Goal: Task Accomplishment & Management: Use online tool/utility

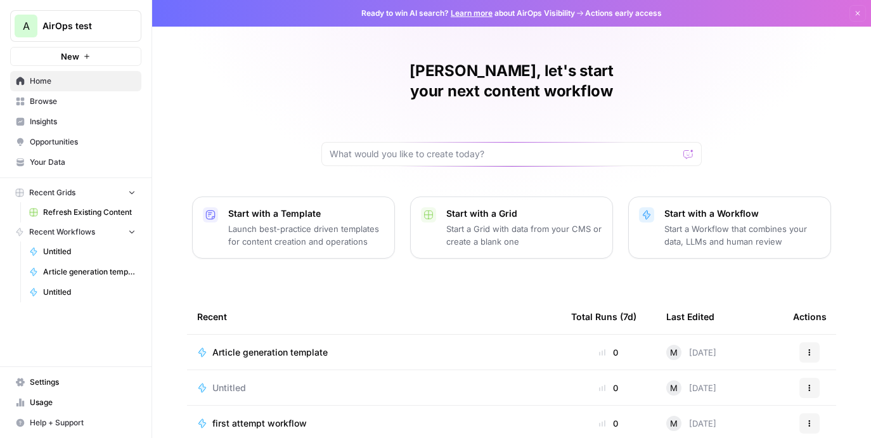
scroll to position [74, 0]
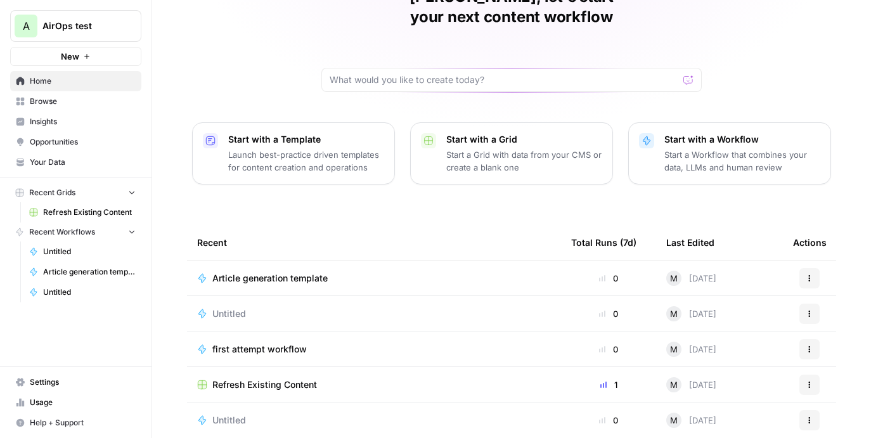
click at [264, 272] on span "Article generation template" at bounding box center [269, 278] width 115 height 13
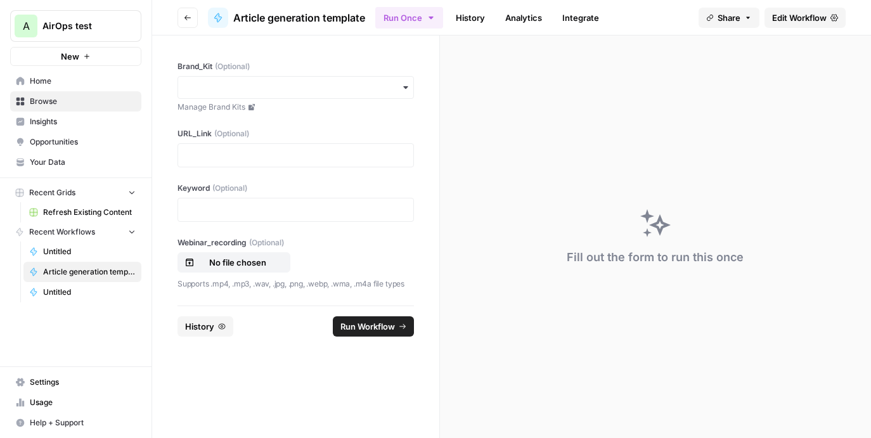
click at [790, 17] on span "Edit Workflow" at bounding box center [800, 17] width 55 height 13
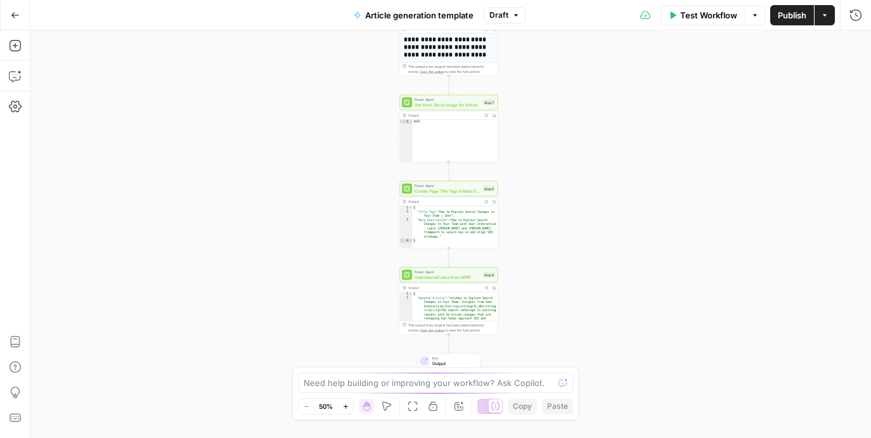
drag, startPoint x: 551, startPoint y: 290, endPoint x: 549, endPoint y: 100, distance: 189.7
click at [549, 100] on div "**********" at bounding box center [450, 234] width 841 height 408
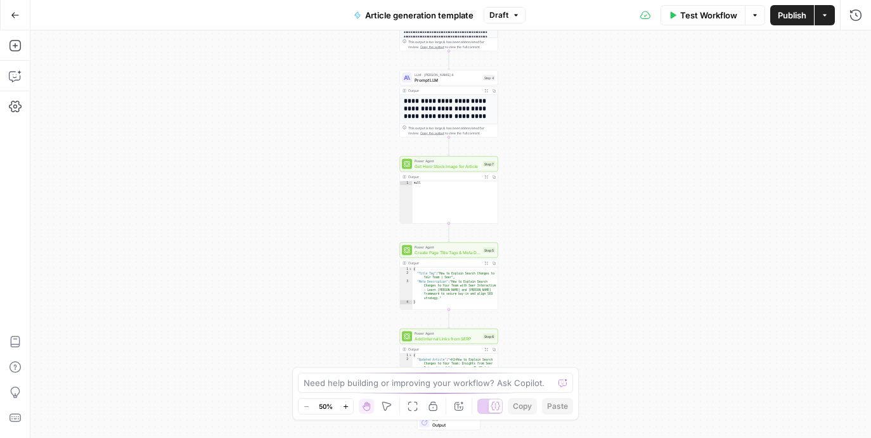
drag, startPoint x: 566, startPoint y: 181, endPoint x: 566, endPoint y: 240, distance: 59.0
click at [566, 240] on div "**********" at bounding box center [450, 234] width 841 height 408
click at [696, 27] on div "Test Workflow Options Publish Actions Run History" at bounding box center [699, 15] width 346 height 30
click at [700, 9] on span "Test Workflow" at bounding box center [709, 15] width 57 height 13
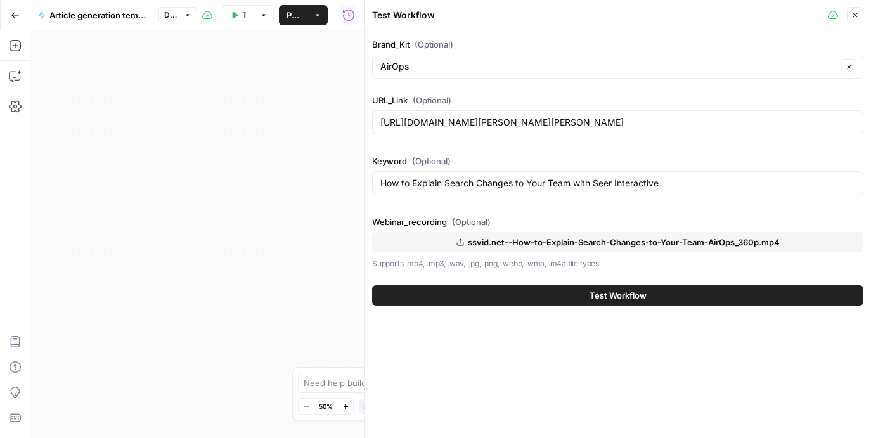
click at [582, 300] on button "Test Workflow" at bounding box center [618, 295] width 492 height 20
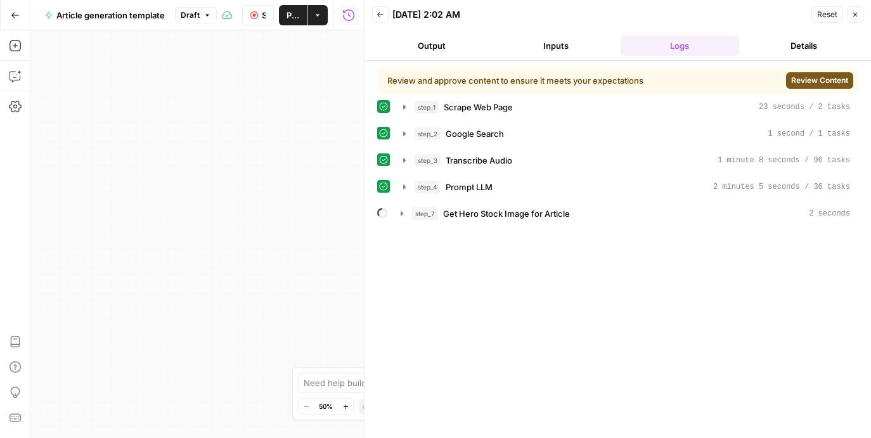
click at [814, 78] on span "Review Content" at bounding box center [820, 80] width 57 height 11
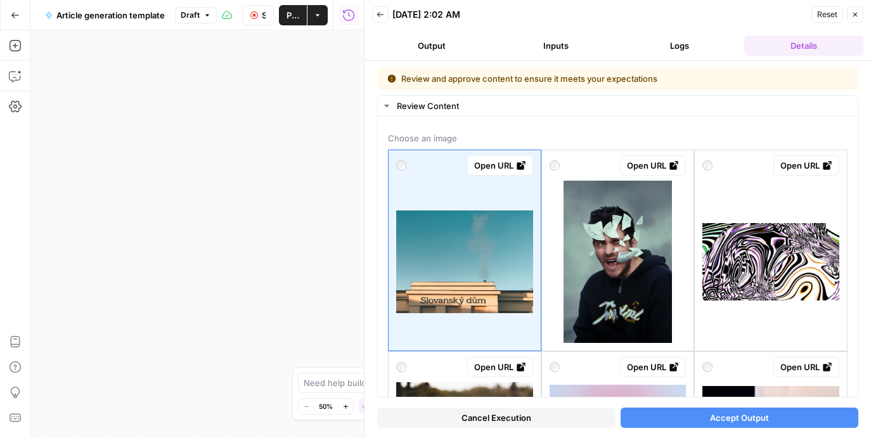
click at [655, 46] on button "Logs" at bounding box center [680, 46] width 119 height 20
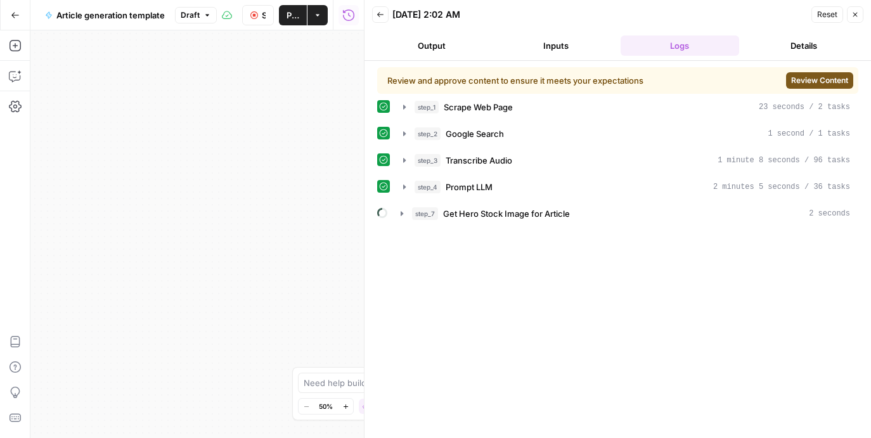
click at [584, 42] on button "Inputs" at bounding box center [556, 46] width 119 height 20
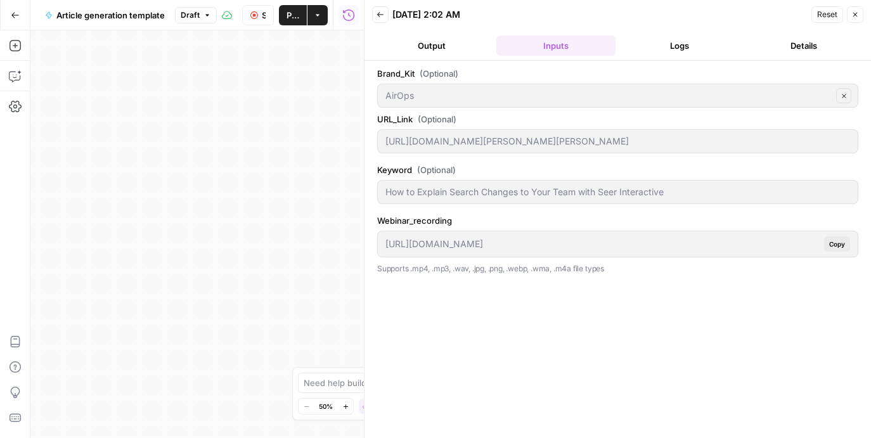
click at [466, 55] on button "Output" at bounding box center [431, 46] width 119 height 20
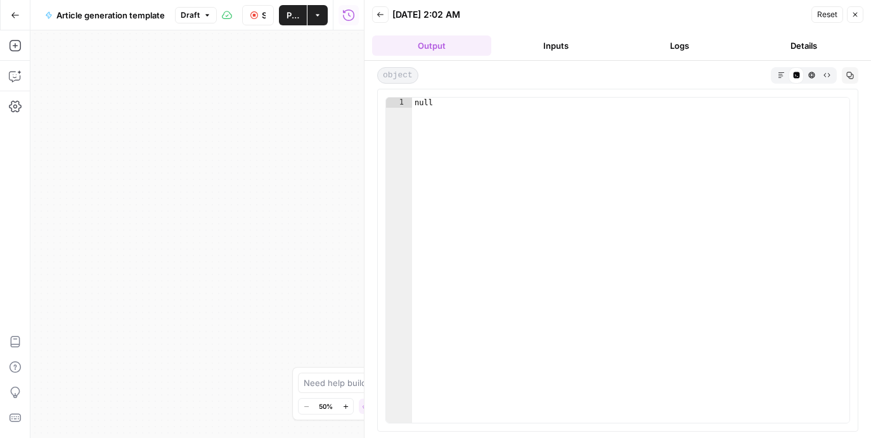
click at [232, 171] on div "**********" at bounding box center [197, 234] width 334 height 408
click at [851, 20] on button "Close" at bounding box center [855, 14] width 16 height 16
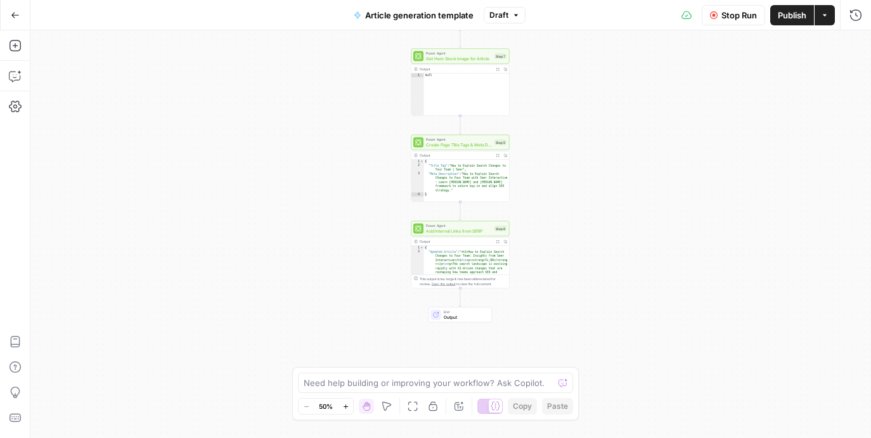
drag, startPoint x: 580, startPoint y: 337, endPoint x: 592, endPoint y: 230, distance: 108.4
click at [592, 230] on div "**********" at bounding box center [450, 234] width 841 height 408
click at [458, 60] on span "Get Hero Stock Image for Article" at bounding box center [459, 58] width 66 height 6
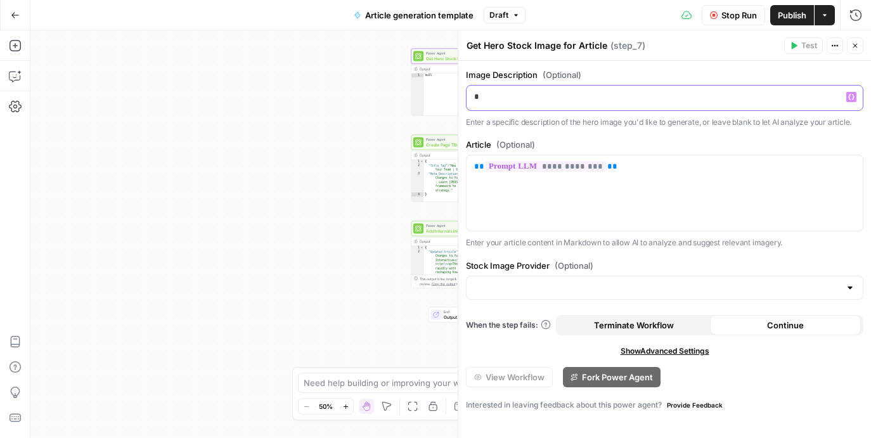
click at [562, 96] on p "*" at bounding box center [664, 97] width 381 height 13
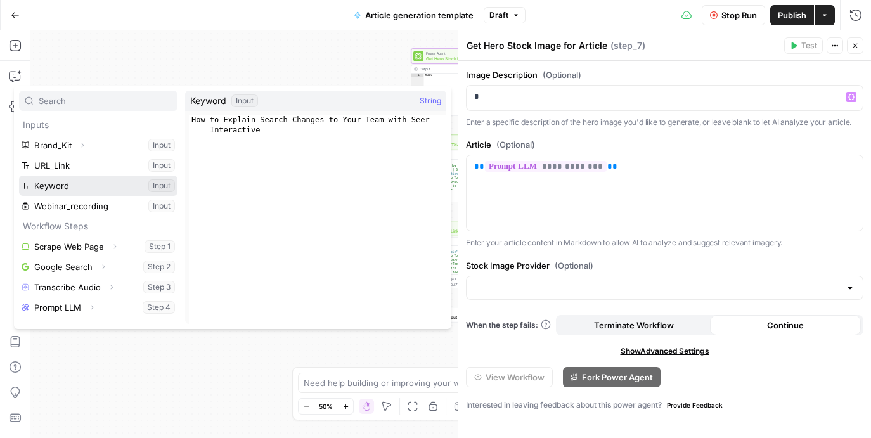
click at [86, 186] on button "Select variable Keyword" at bounding box center [98, 186] width 159 height 20
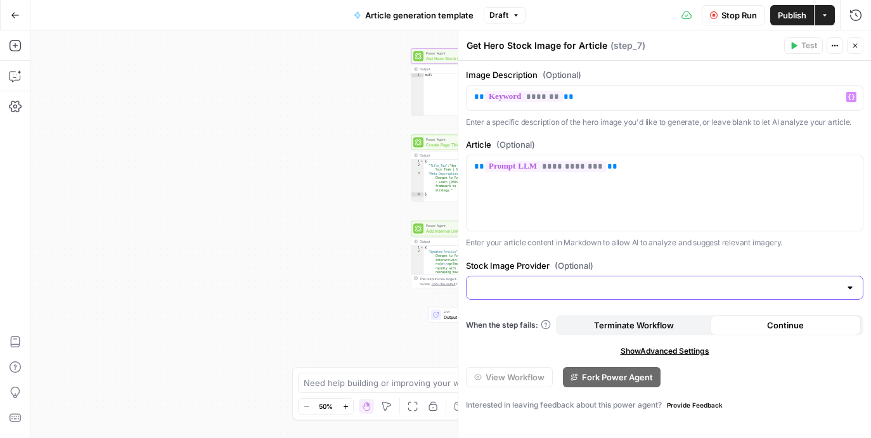
click at [594, 287] on input "Stock Image Provider (Optional)" at bounding box center [657, 288] width 366 height 13
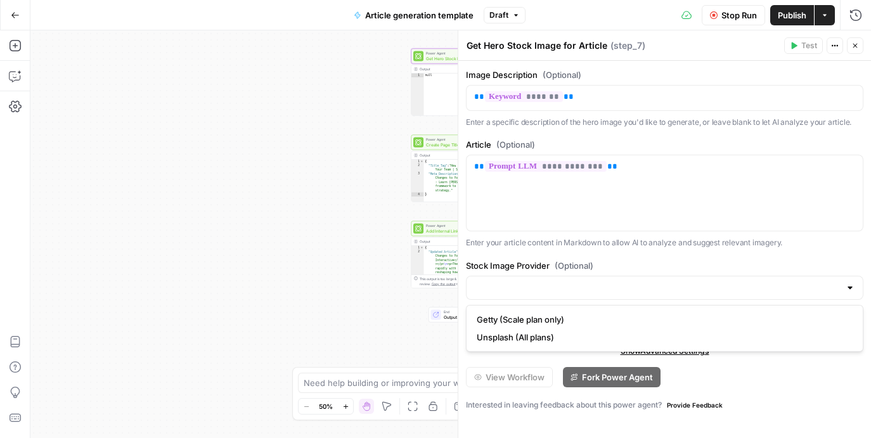
click at [716, 249] on div "**********" at bounding box center [665, 249] width 413 height 377
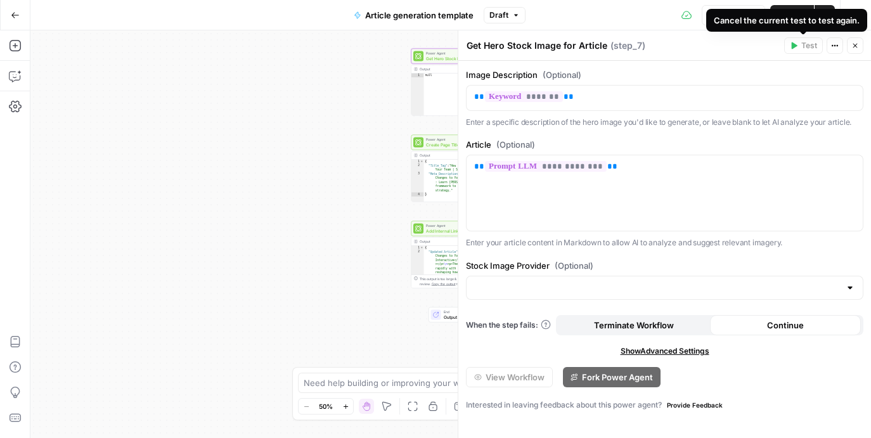
click at [850, 41] on button "Close" at bounding box center [855, 45] width 16 height 16
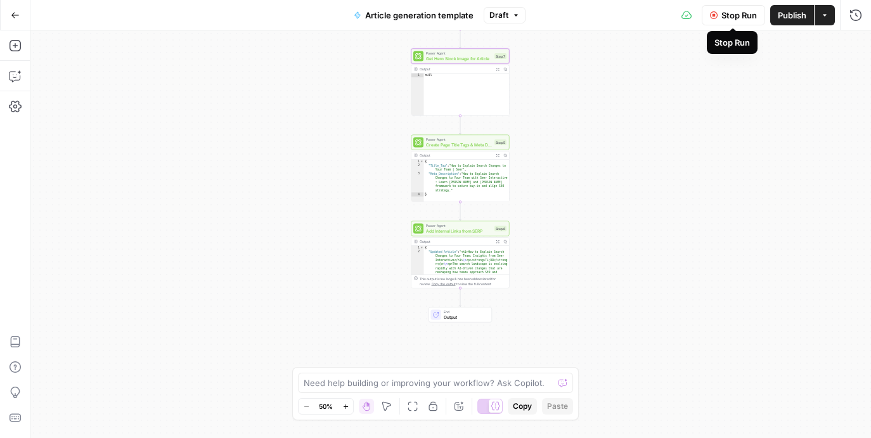
click at [740, 20] on span "Stop Run" at bounding box center [740, 15] width 36 height 13
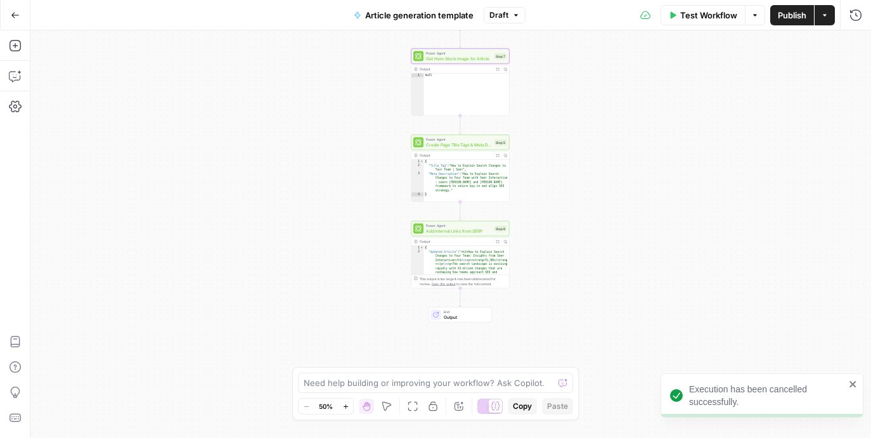
click at [850, 385] on icon "close" at bounding box center [853, 384] width 9 height 10
click at [497, 52] on div "Power Agent Get Hero Stock Image for Article Step 7 Copy step Delete step Add N…" at bounding box center [460, 56] width 93 height 11
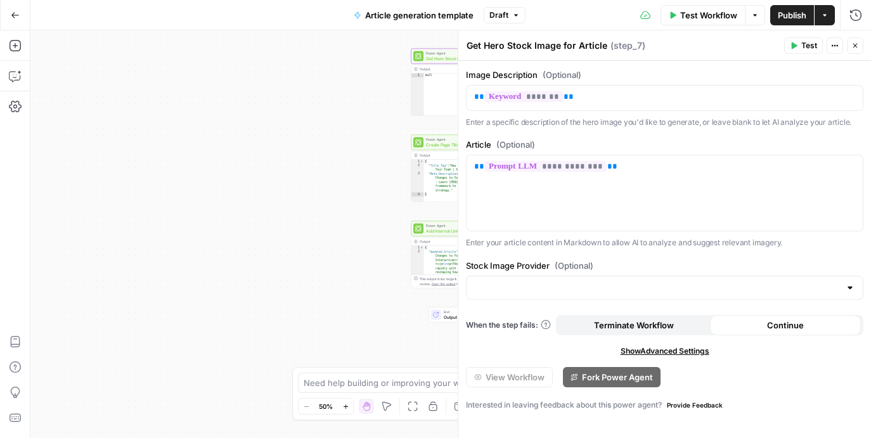
click at [695, 10] on span "Test Workflow" at bounding box center [709, 15] width 57 height 13
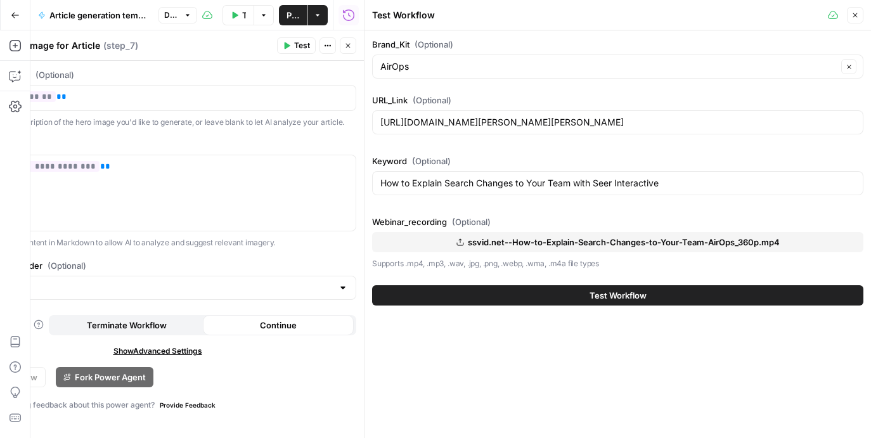
click at [290, 44] on button "Test" at bounding box center [296, 45] width 39 height 16
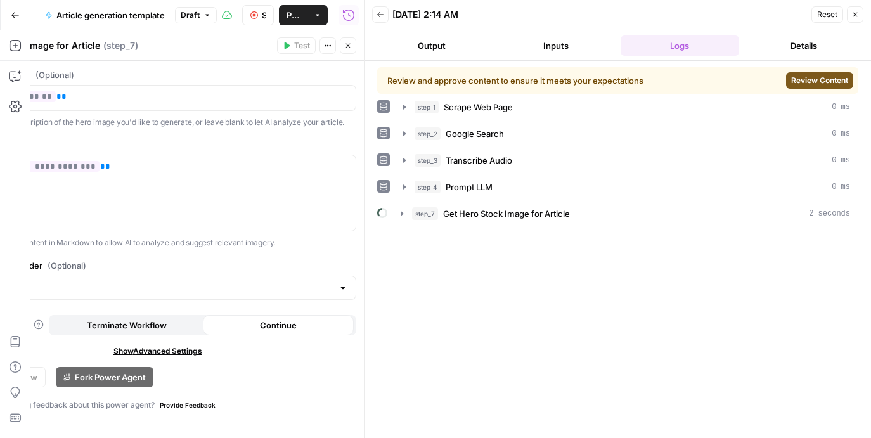
click at [819, 79] on span "Review Content" at bounding box center [820, 80] width 57 height 11
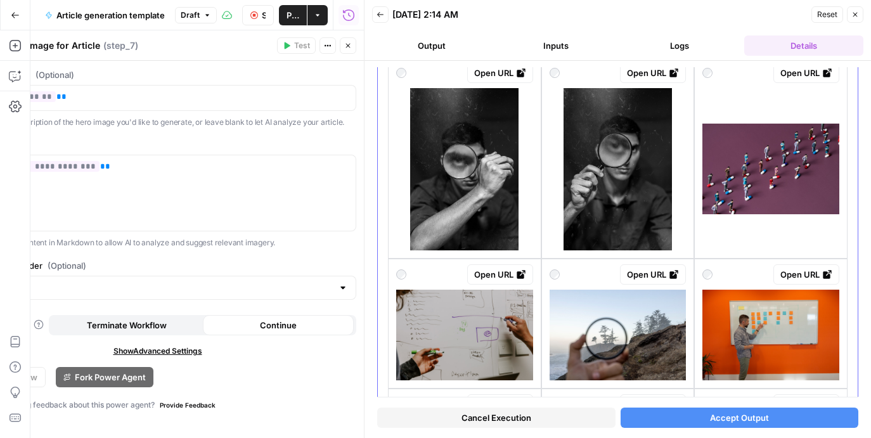
scroll to position [370, 0]
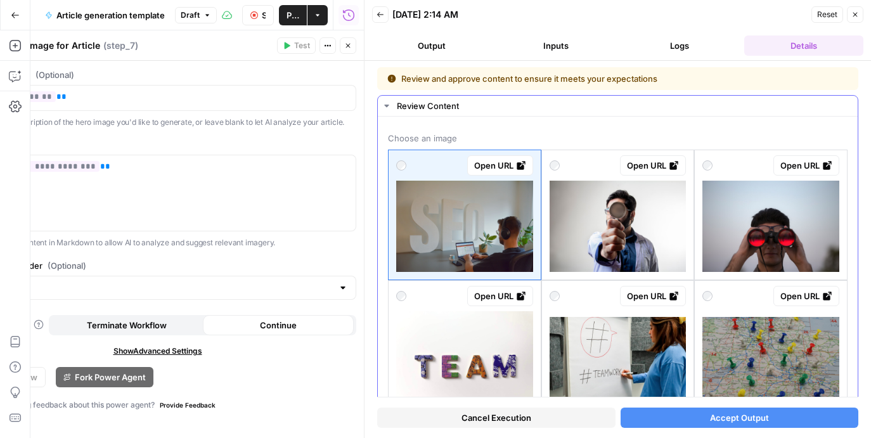
click at [441, 214] on img at bounding box center [464, 226] width 137 height 91
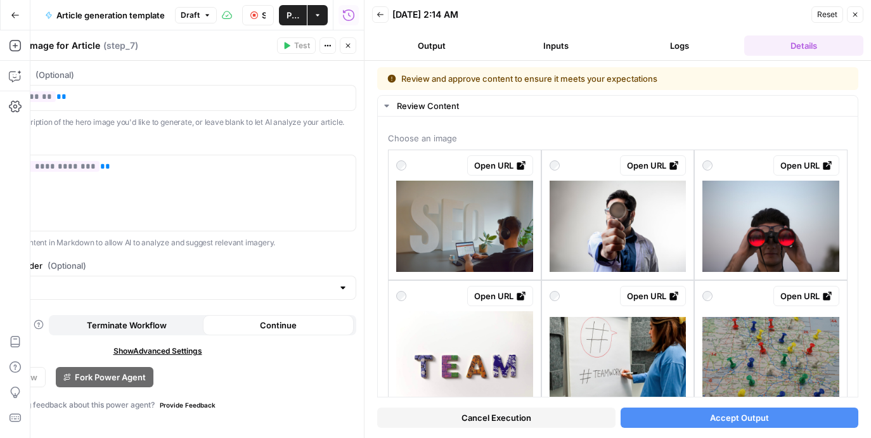
click at [726, 419] on span "Accept Output" at bounding box center [739, 418] width 59 height 13
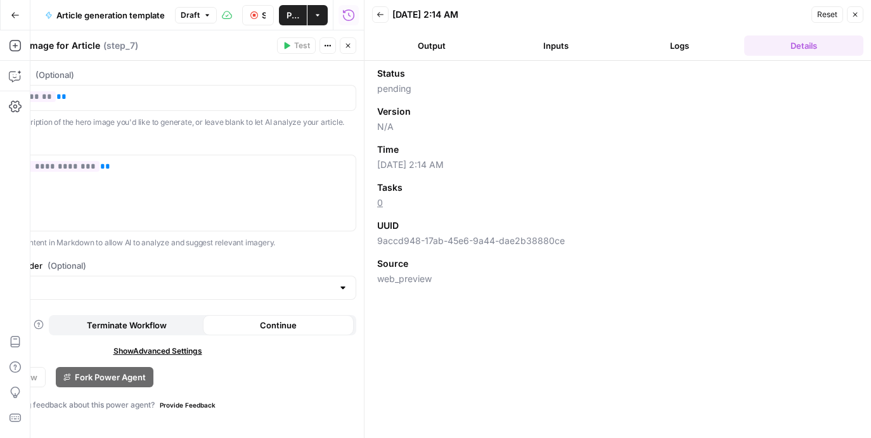
click at [689, 56] on header "Back 09/15/25 at 2:14 AM Reset Close Output Inputs Logs Details" at bounding box center [618, 30] width 507 height 61
click at [686, 52] on button "Logs" at bounding box center [680, 46] width 119 height 20
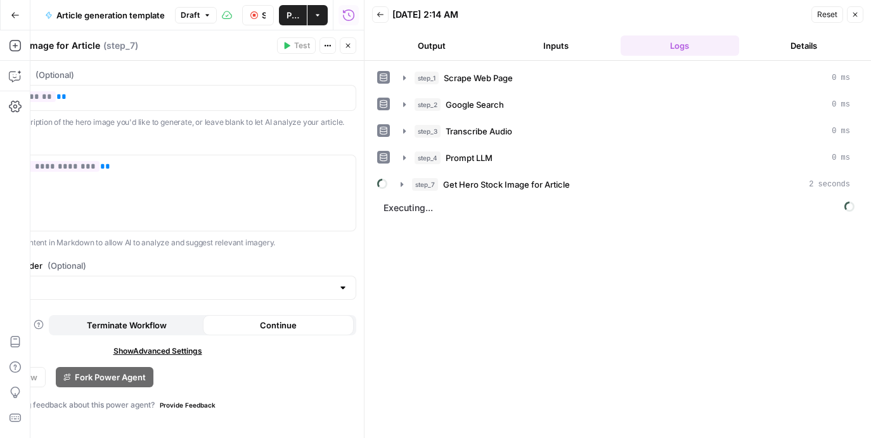
drag, startPoint x: 578, startPoint y: 28, endPoint x: 570, endPoint y: 38, distance: 12.7
click at [578, 28] on header "Back 09/15/25 at 2:14 AM Reset Close Output Inputs Logs Details" at bounding box center [618, 30] width 507 height 61
click at [552, 186] on span "Get Hero Stock Image for Article" at bounding box center [506, 184] width 127 height 13
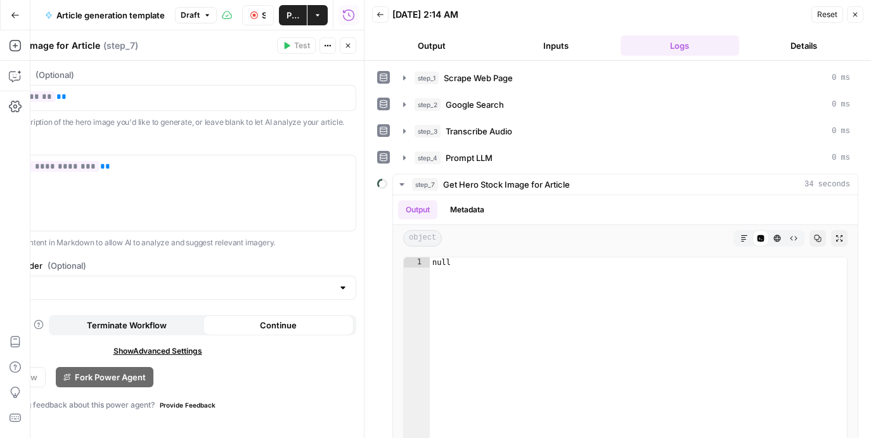
click at [855, 11] on icon "button" at bounding box center [856, 15] width 8 height 8
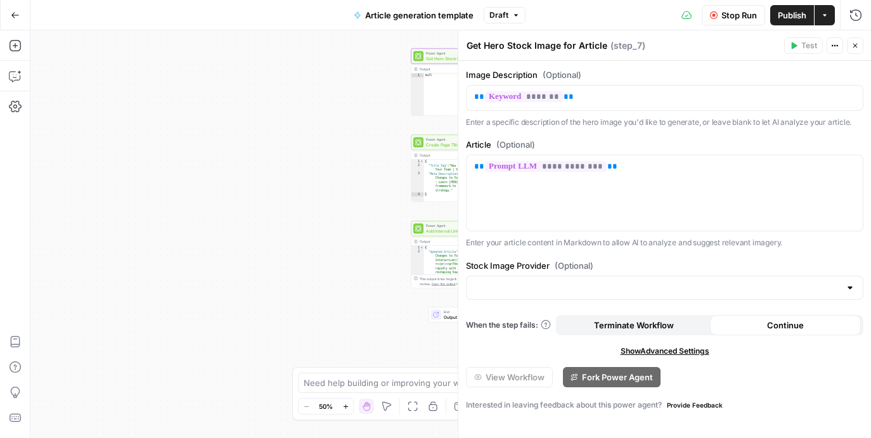
click at [727, 22] on button "Stop Run" at bounding box center [733, 15] width 63 height 20
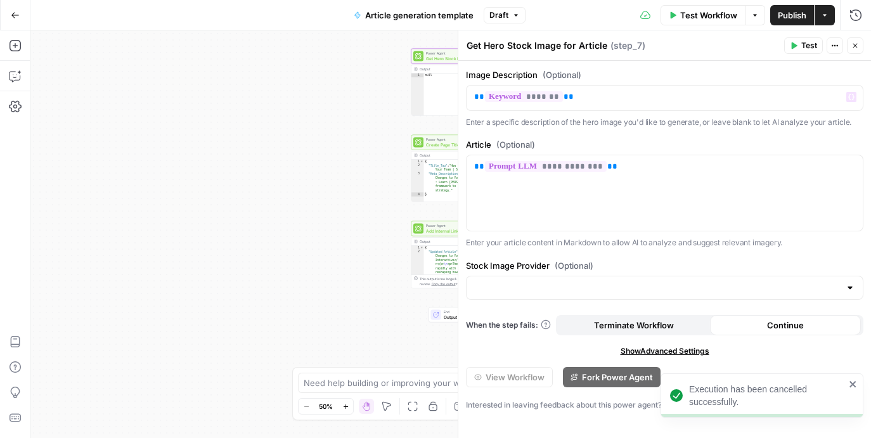
click at [700, 16] on span "Test Workflow" at bounding box center [709, 15] width 57 height 13
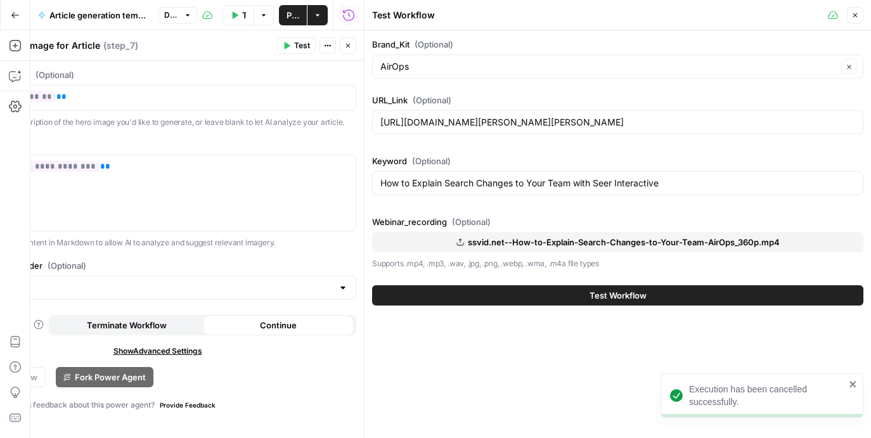
click at [291, 45] on button "Test" at bounding box center [296, 45] width 39 height 16
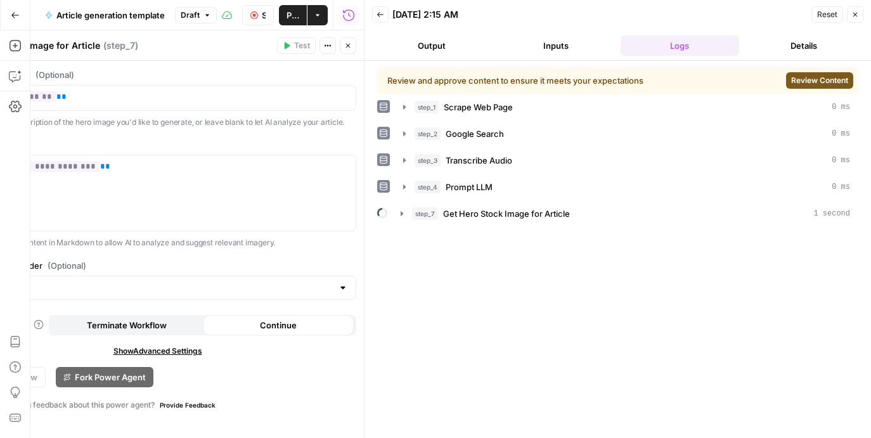
click at [821, 79] on span "Review Content" at bounding box center [820, 80] width 57 height 11
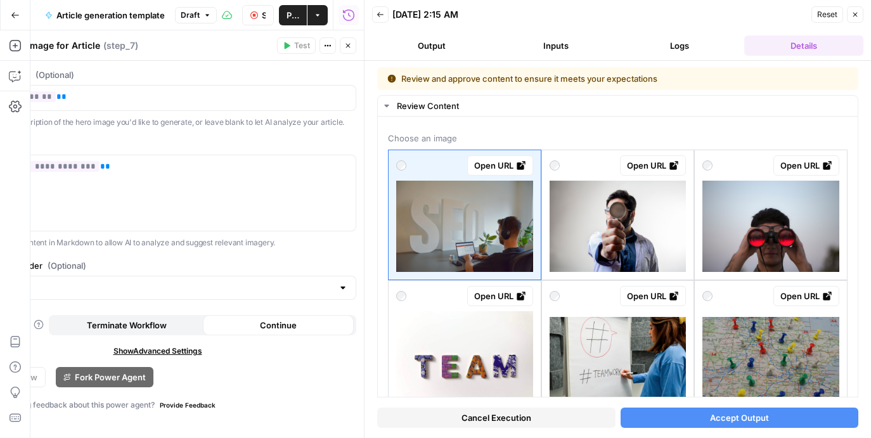
click at [723, 417] on span "Accept Output" at bounding box center [739, 418] width 59 height 13
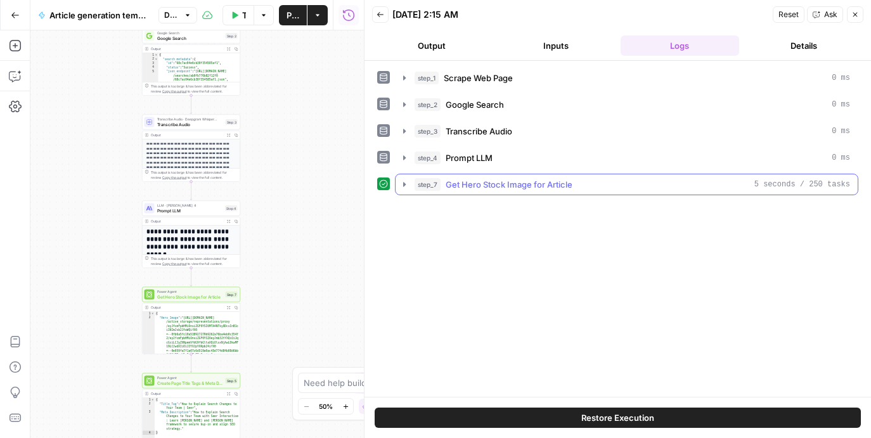
click at [407, 184] on icon "button" at bounding box center [405, 184] width 10 height 10
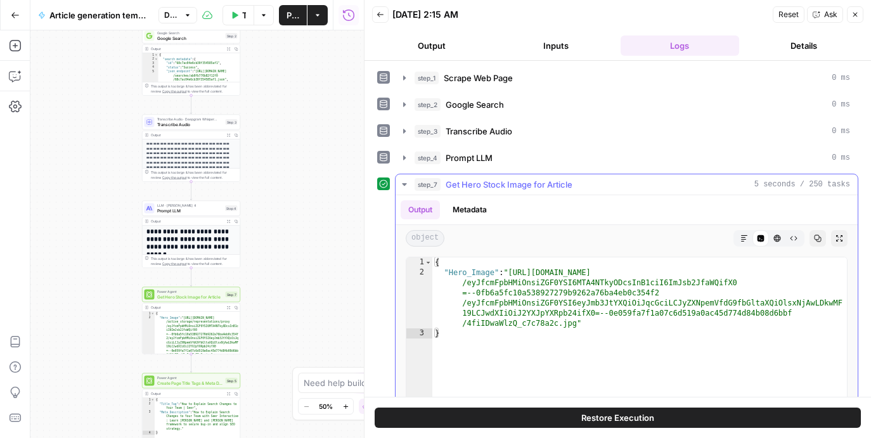
click at [407, 184] on icon "button" at bounding box center [405, 184] width 10 height 10
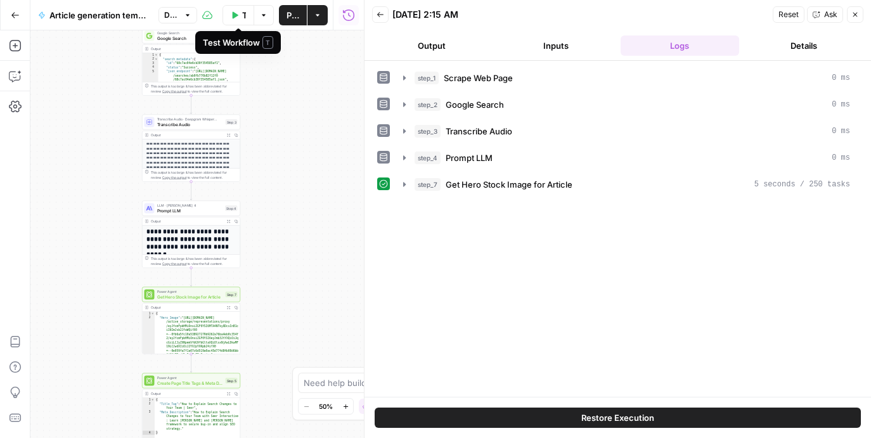
click at [242, 16] on span "Test Workflow" at bounding box center [244, 15] width 4 height 13
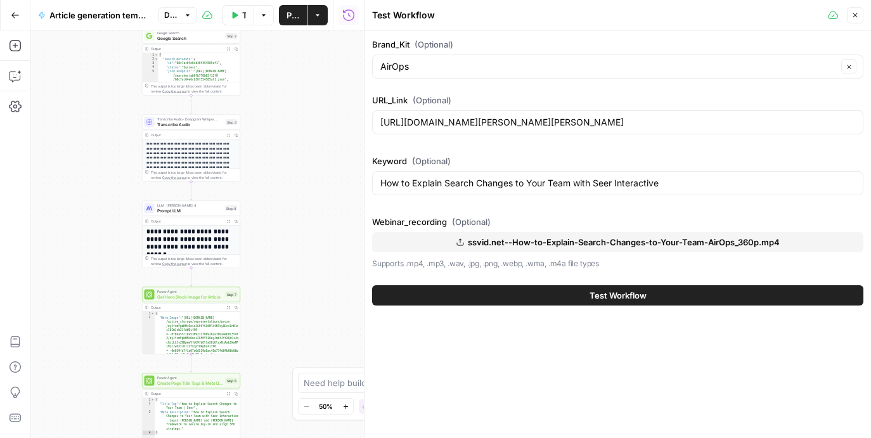
click at [611, 291] on span "Test Workflow" at bounding box center [618, 295] width 57 height 13
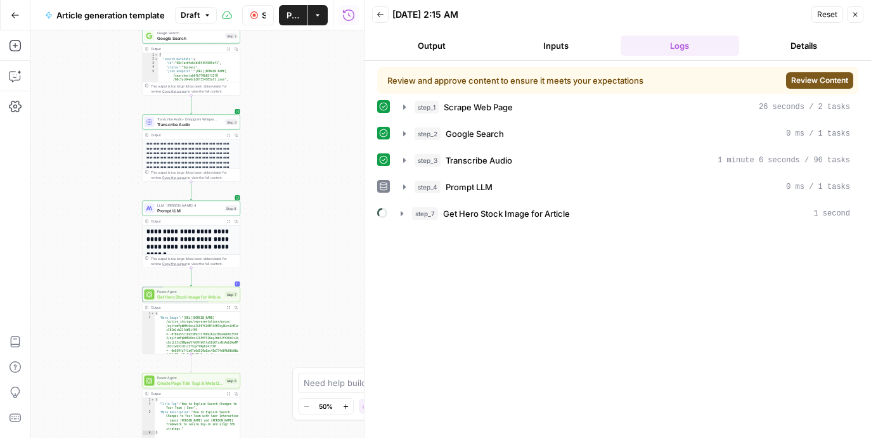
click at [811, 84] on span "Review Content" at bounding box center [820, 80] width 57 height 11
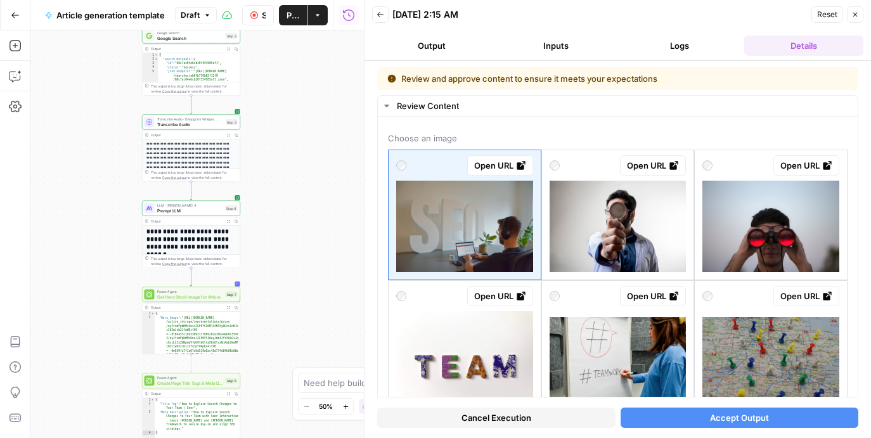
click at [767, 424] on span "Accept Output" at bounding box center [739, 418] width 59 height 13
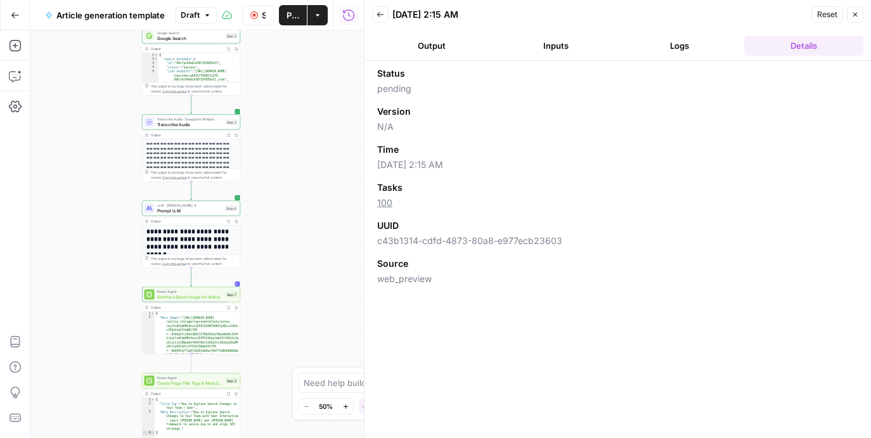
click at [694, 51] on button "Logs" at bounding box center [680, 46] width 119 height 20
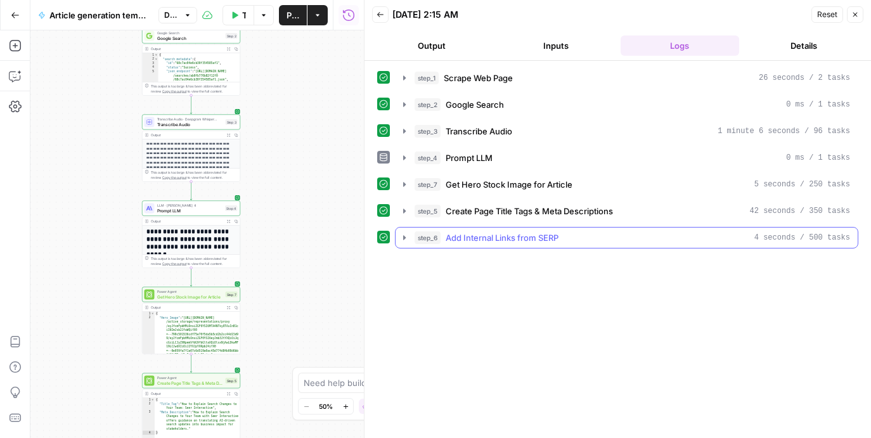
click at [403, 232] on button "step_6 Add Internal Links from SERP 4 seconds / 500 tasks" at bounding box center [627, 238] width 462 height 20
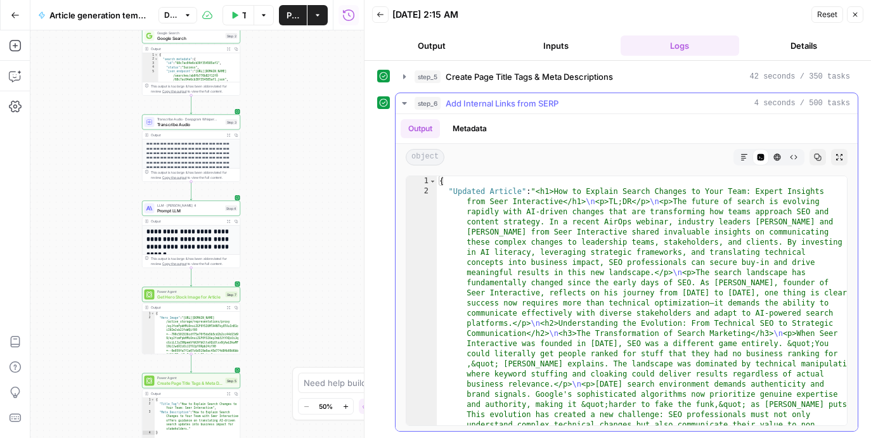
click at [401, 102] on icon "button" at bounding box center [405, 103] width 10 height 10
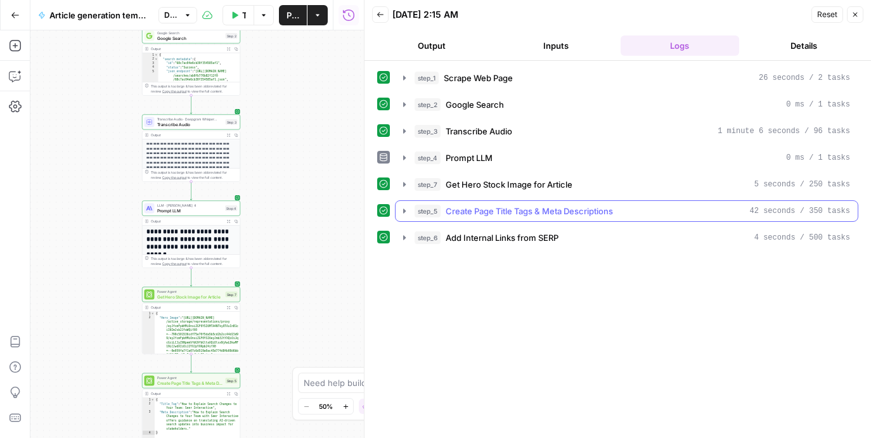
click at [405, 210] on icon "button" at bounding box center [404, 211] width 3 height 4
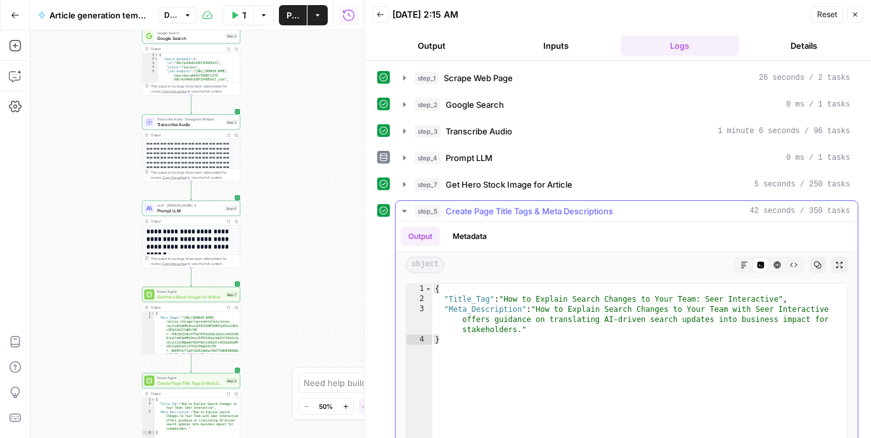
click at [405, 210] on icon "button" at bounding box center [404, 211] width 4 height 3
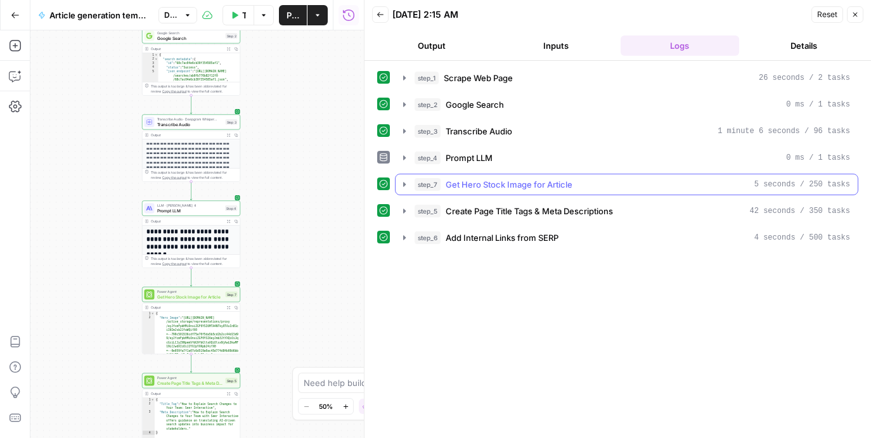
click at [396, 185] on button "step_7 Get Hero Stock Image for Article 5 seconds / 250 tasks" at bounding box center [627, 184] width 462 height 20
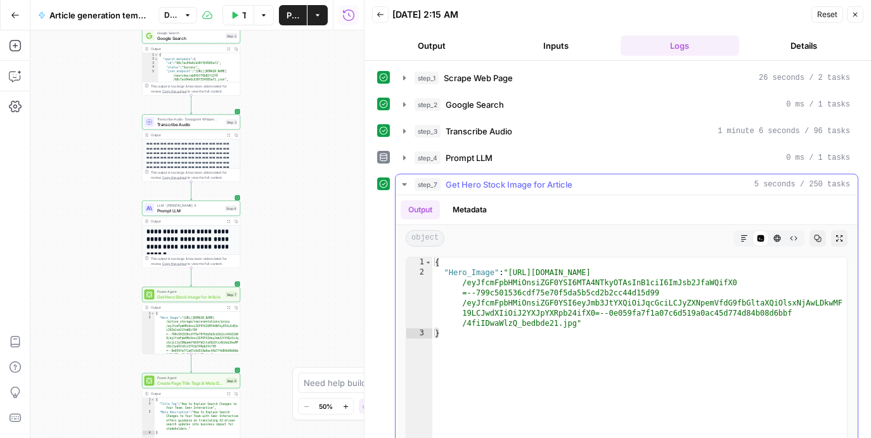
click at [399, 184] on button "step_7 Get Hero Stock Image for Article 5 seconds / 250 tasks" at bounding box center [627, 184] width 462 height 20
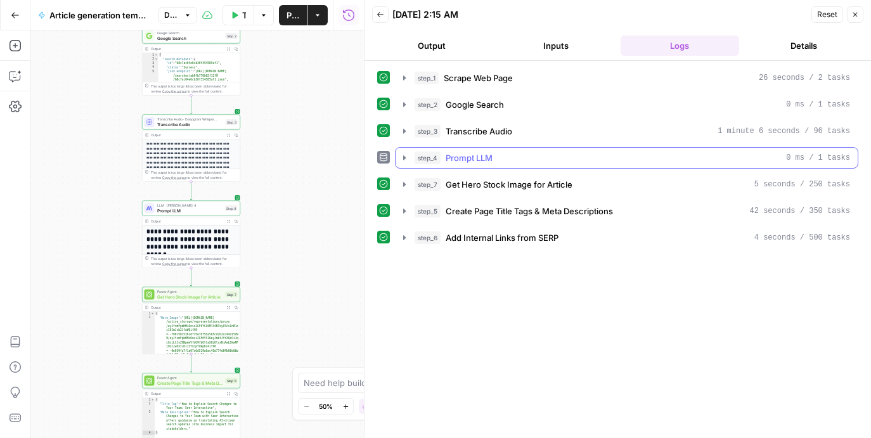
click at [403, 156] on icon "button" at bounding box center [404, 157] width 3 height 4
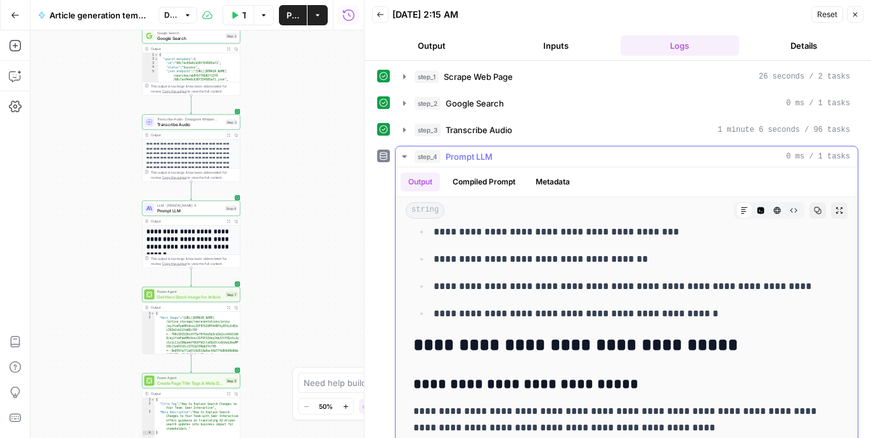
scroll to position [3430, 0]
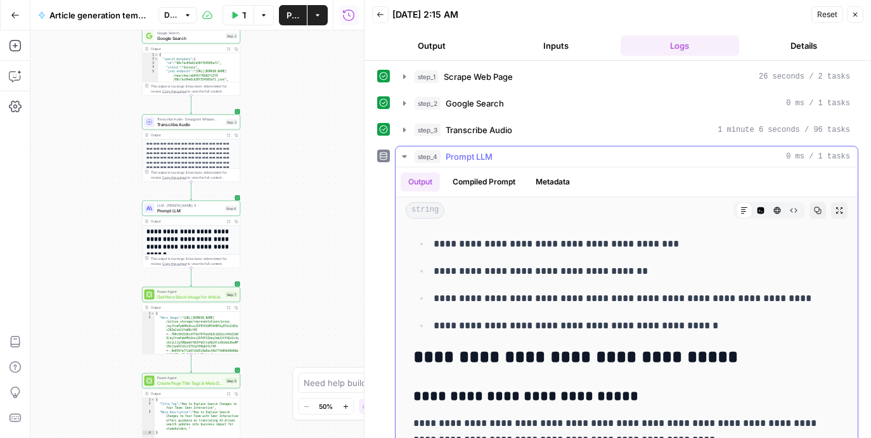
click at [403, 159] on icon "button" at bounding box center [405, 157] width 10 height 10
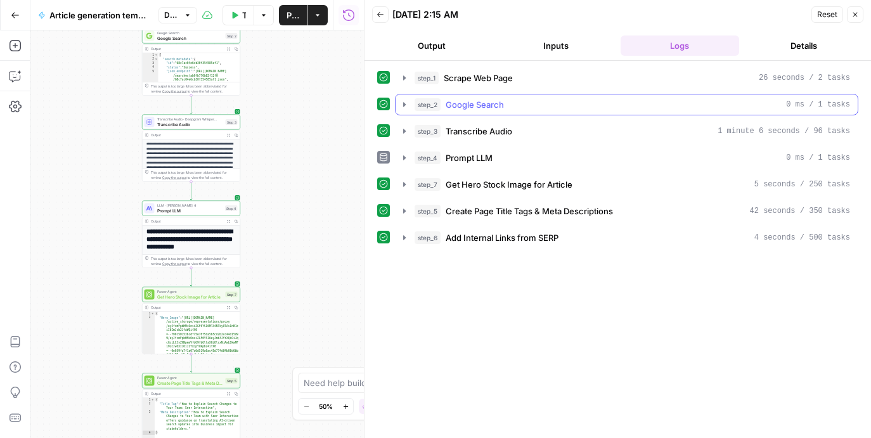
click at [404, 105] on icon "button" at bounding box center [404, 104] width 3 height 4
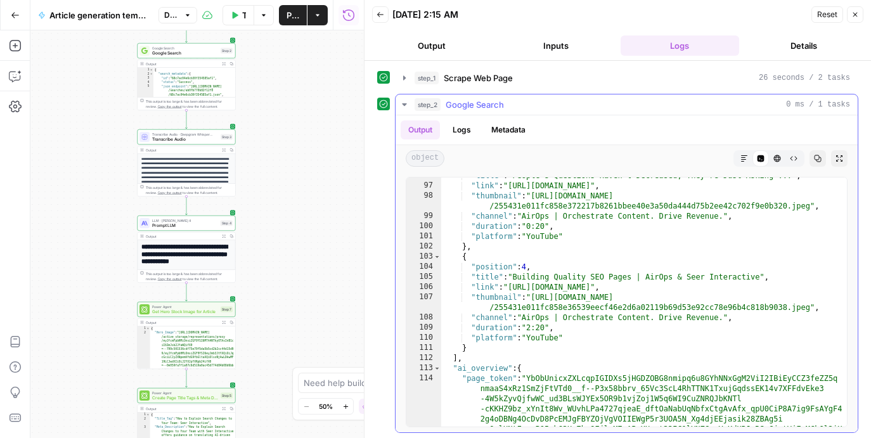
scroll to position [1066, 0]
